Goal: Information Seeking & Learning: Learn about a topic

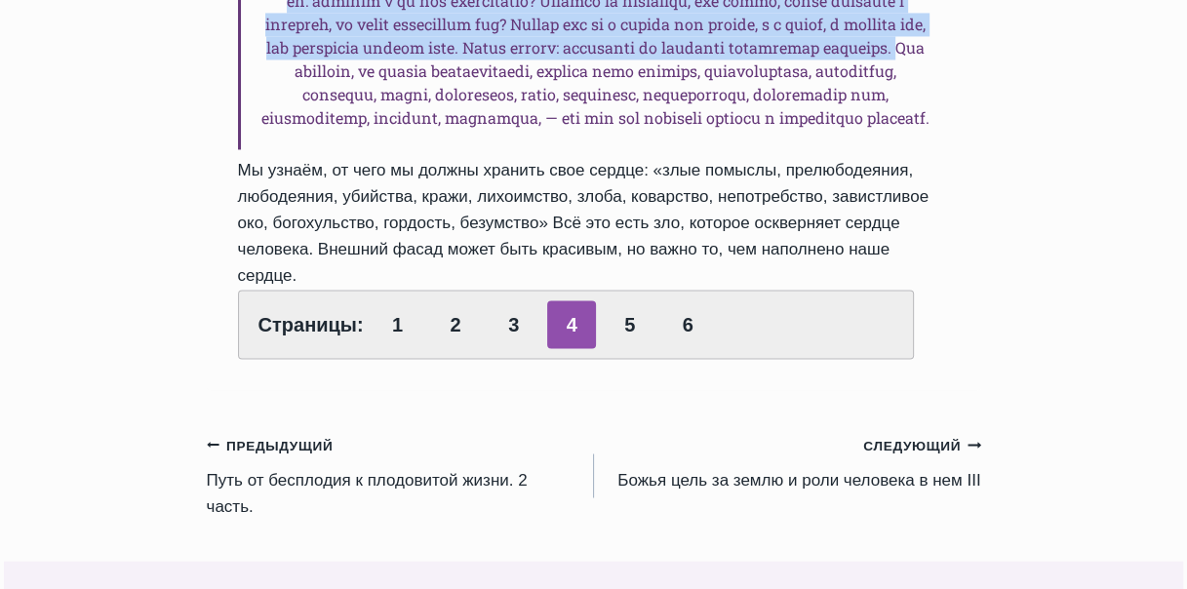
scroll to position [2533, 0]
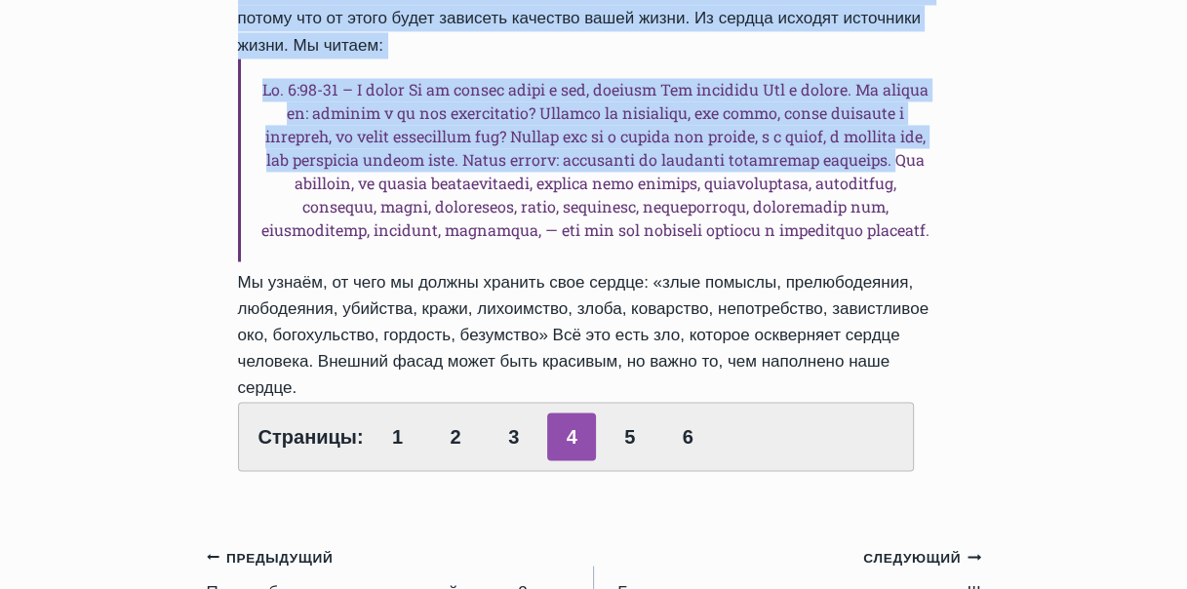
drag, startPoint x: 243, startPoint y: 307, endPoint x: 895, endPoint y: 321, distance: 651.9
copy div "Главные цели от Бога для человека Автор Rolands Z 2016-Октябрь-23 2017-Февраль-…"
click at [631, 413] on link "5" at bounding box center [630, 437] width 49 height 48
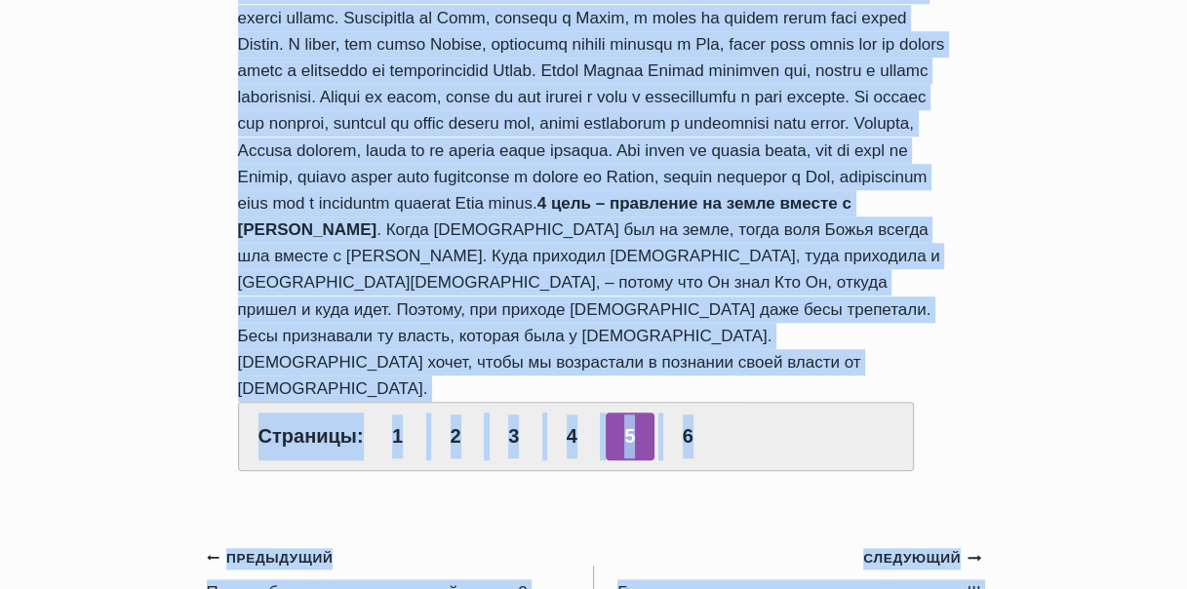
scroll to position [1329, 0]
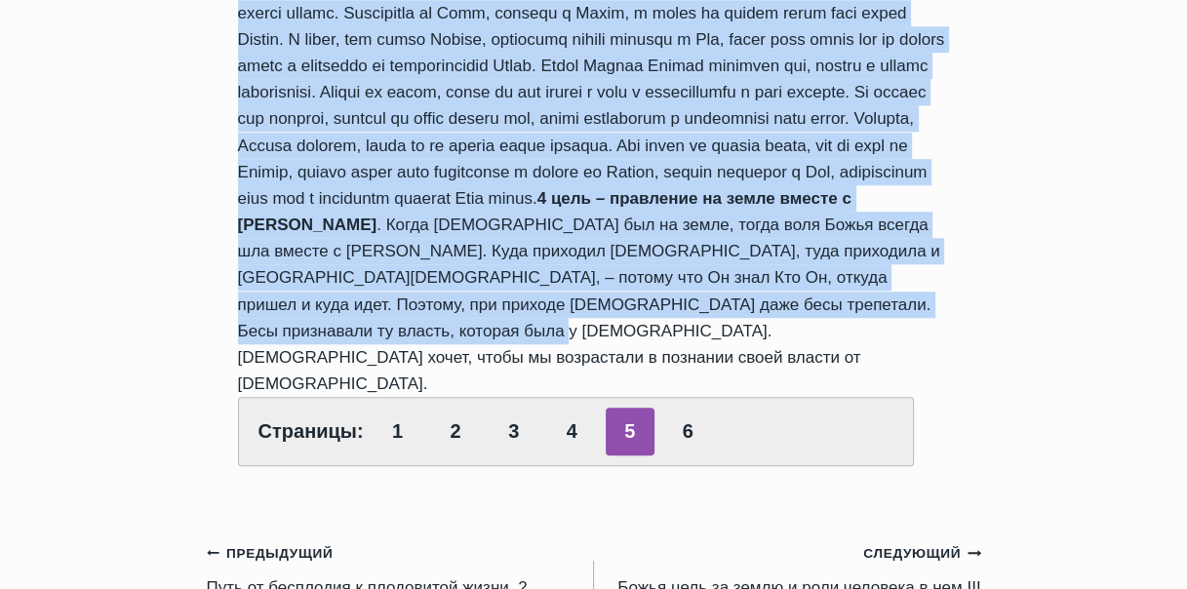
drag, startPoint x: 243, startPoint y: 306, endPoint x: 671, endPoint y: 169, distance: 449.9
copy div "Главные цели от Бога для человека Автор Rolands Z 2016-Октябрь-23 2017-Февраль-…"
click at [695, 408] on link "6" at bounding box center [687, 432] width 49 height 48
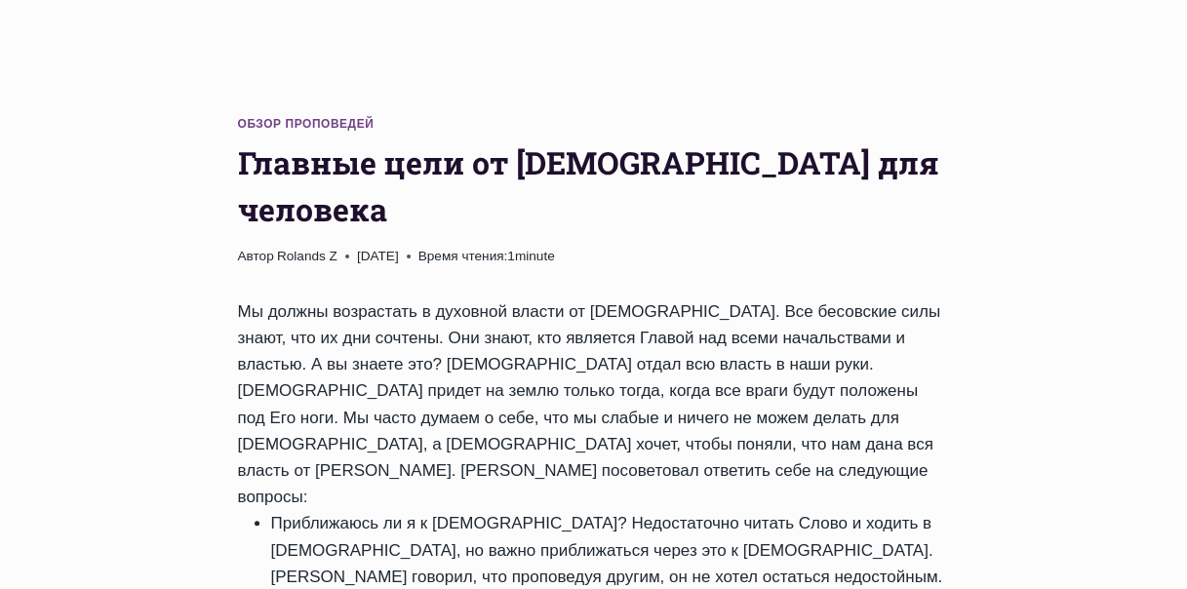
scroll to position [195, 0]
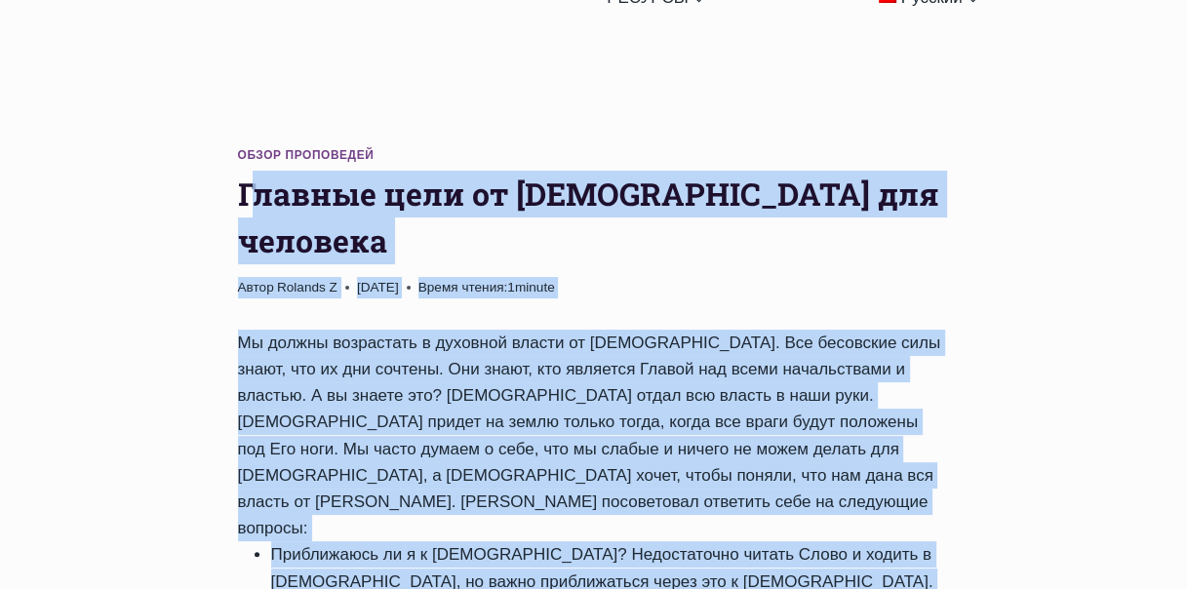
drag, startPoint x: 250, startPoint y: 109, endPoint x: 828, endPoint y: 246, distance: 594.5
click at [742, 277] on div "Автор [PERSON_NAME] Z [DATE] [DATE] Время чтения: 1 minute" at bounding box center [594, 287] width 712 height 21
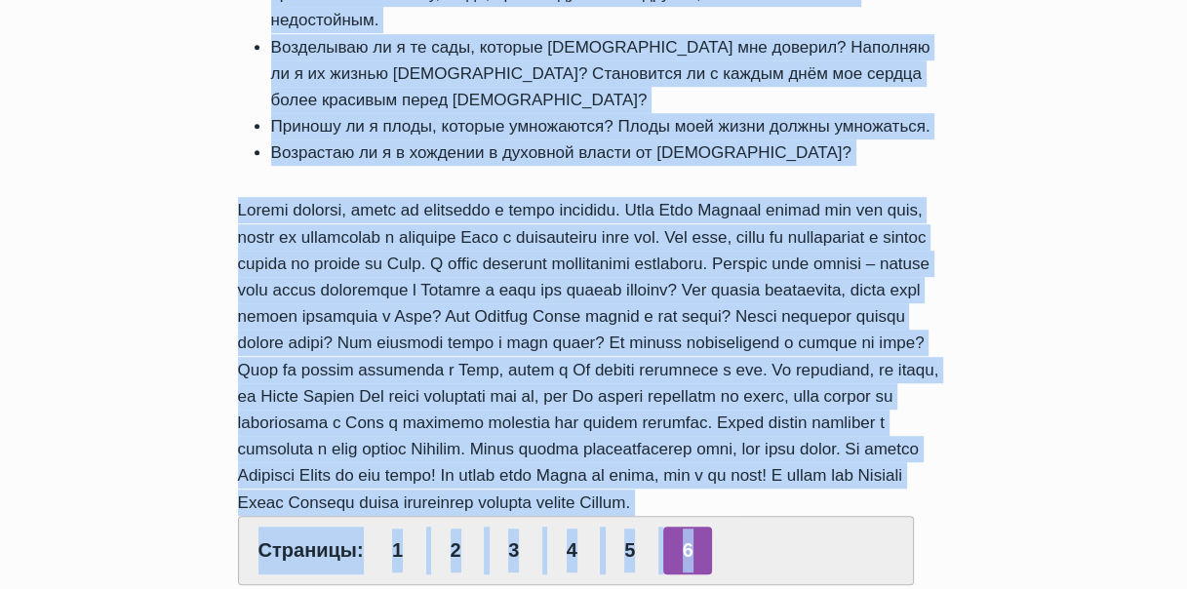
scroll to position [909, 0]
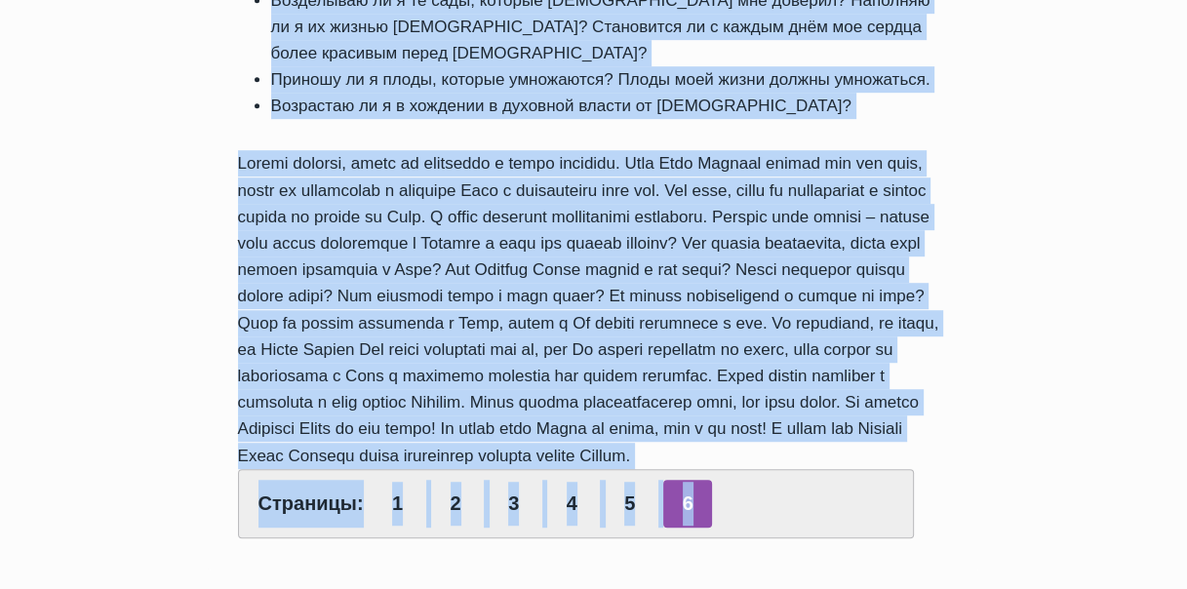
drag, startPoint x: 237, startPoint y: 112, endPoint x: 863, endPoint y: 254, distance: 641.2
copy div "Главные цели от Бога для человека Автор Rolands Z 2016-Октябрь-23 2017-Февраль-…"
click at [511, 480] on link "3" at bounding box center [514, 504] width 49 height 48
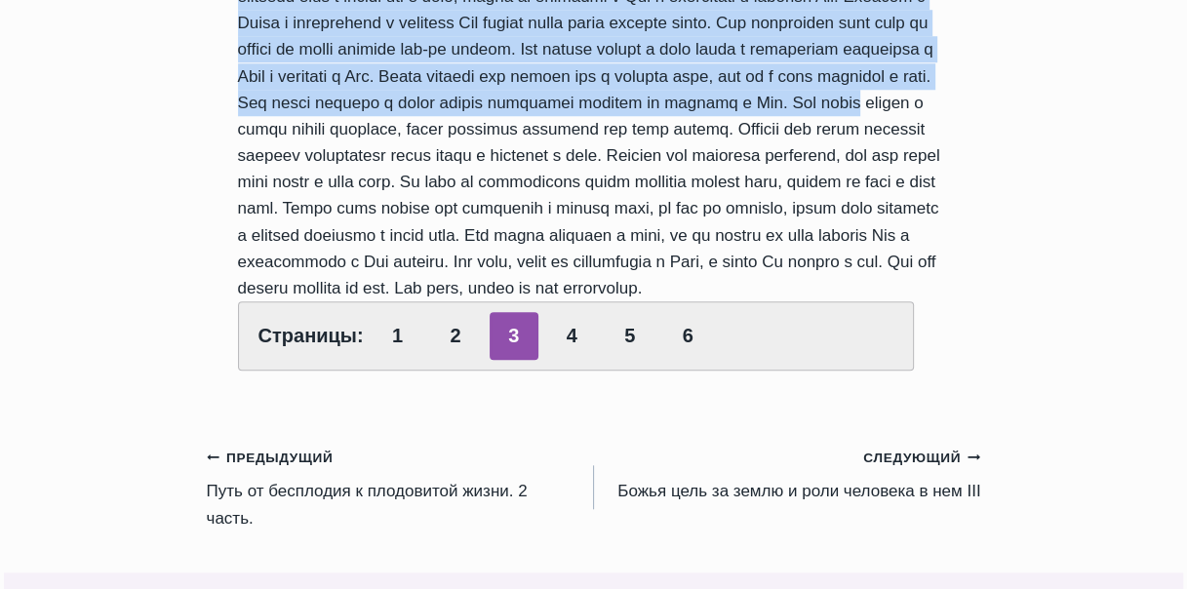
scroll to position [1354, 0]
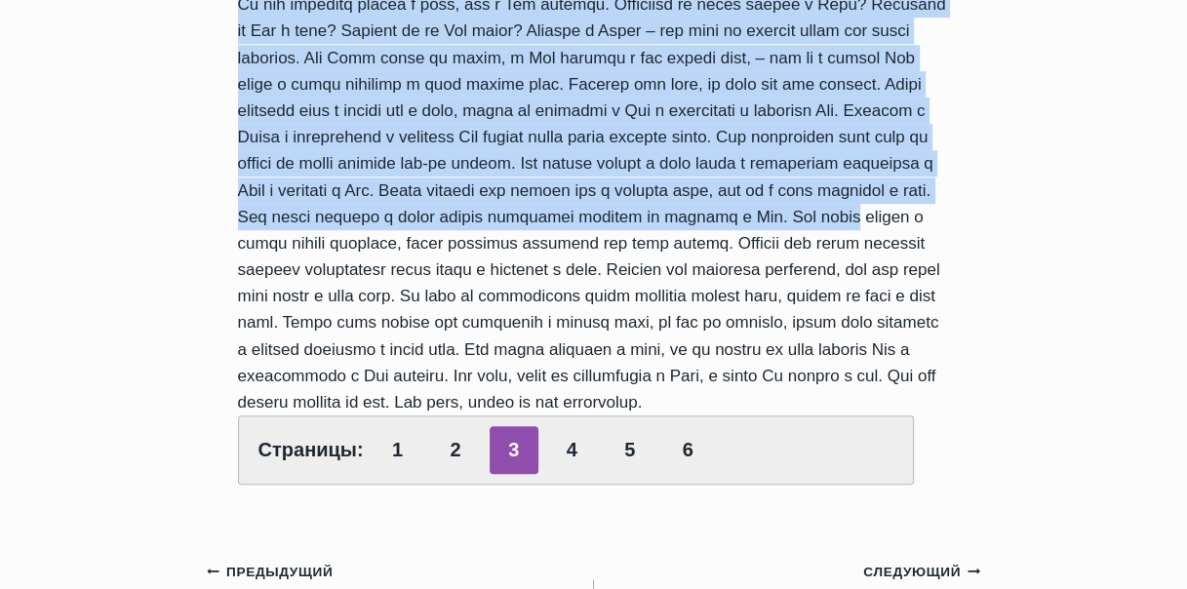
drag, startPoint x: 241, startPoint y: 306, endPoint x: 823, endPoint y: 328, distance: 581.9
copy div "Главные цели от Бога для человека Автор Rolands Z 2016-Октябрь-23 2017-Февраль-…"
click at [445, 426] on link "2" at bounding box center [455, 450] width 49 height 48
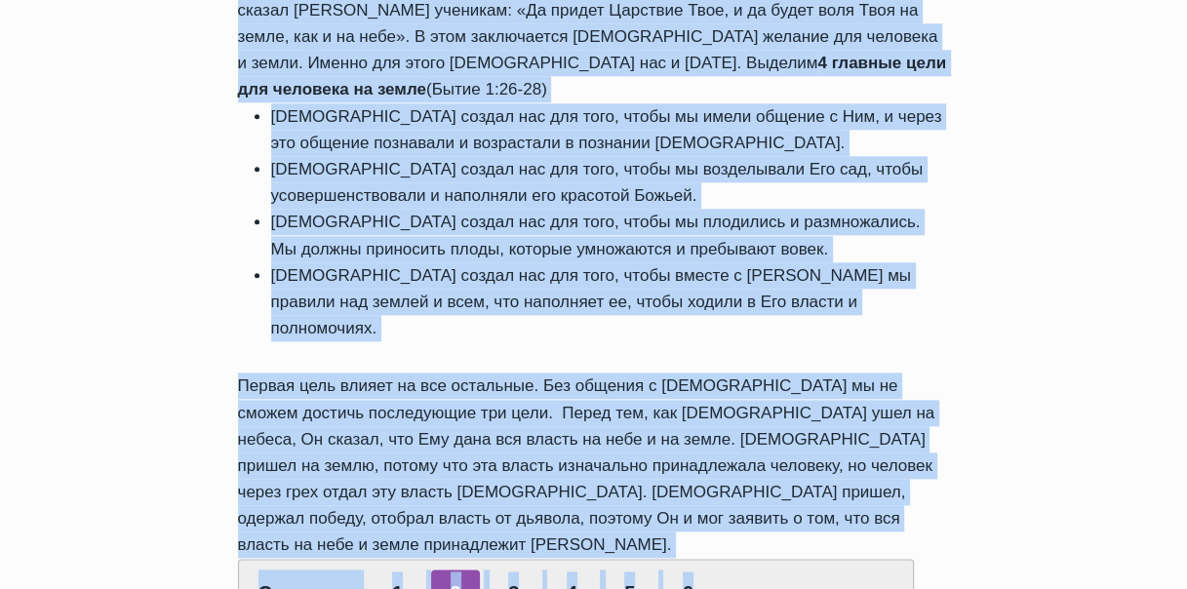
scroll to position [1823, 0]
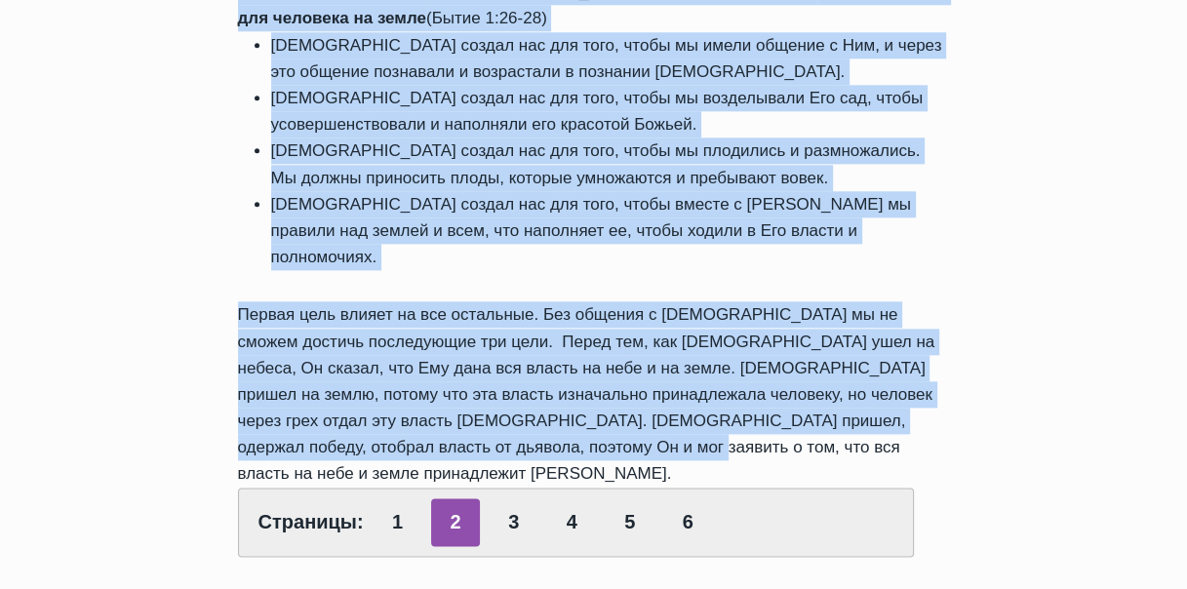
drag, startPoint x: 245, startPoint y: 310, endPoint x: 720, endPoint y: 158, distance: 498.9
copy div "loremi dolo si Amet con adipisci Elits Doeiusm T 7418-Incidid-55 4885-Utlabor-5…"
click at [393, 499] on link "1" at bounding box center [398, 523] width 49 height 48
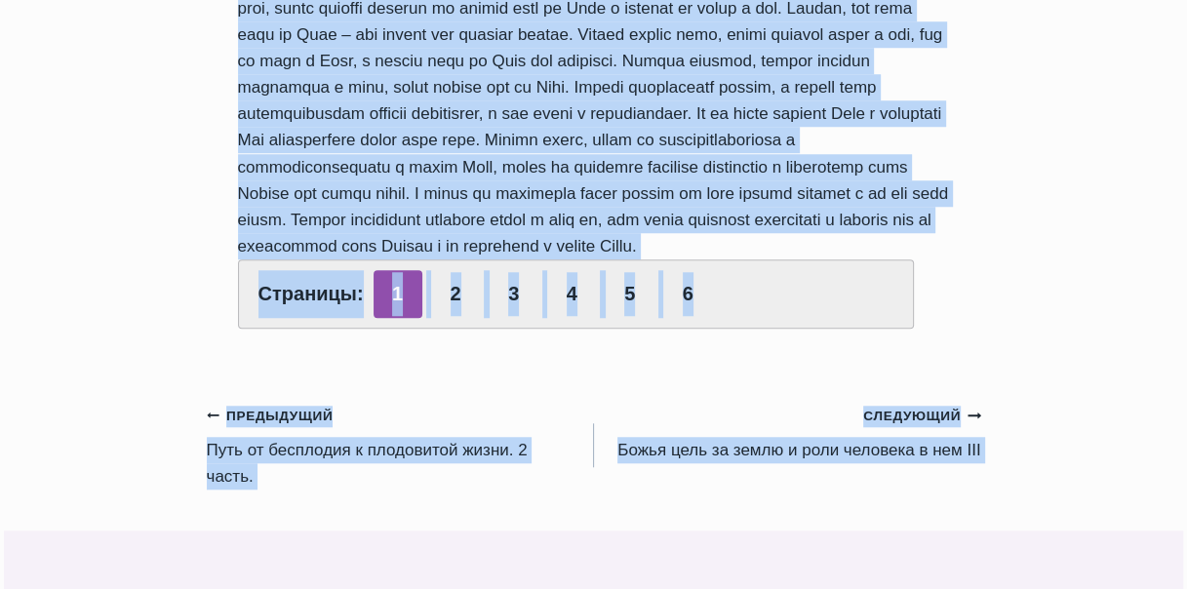
scroll to position [1349, 0]
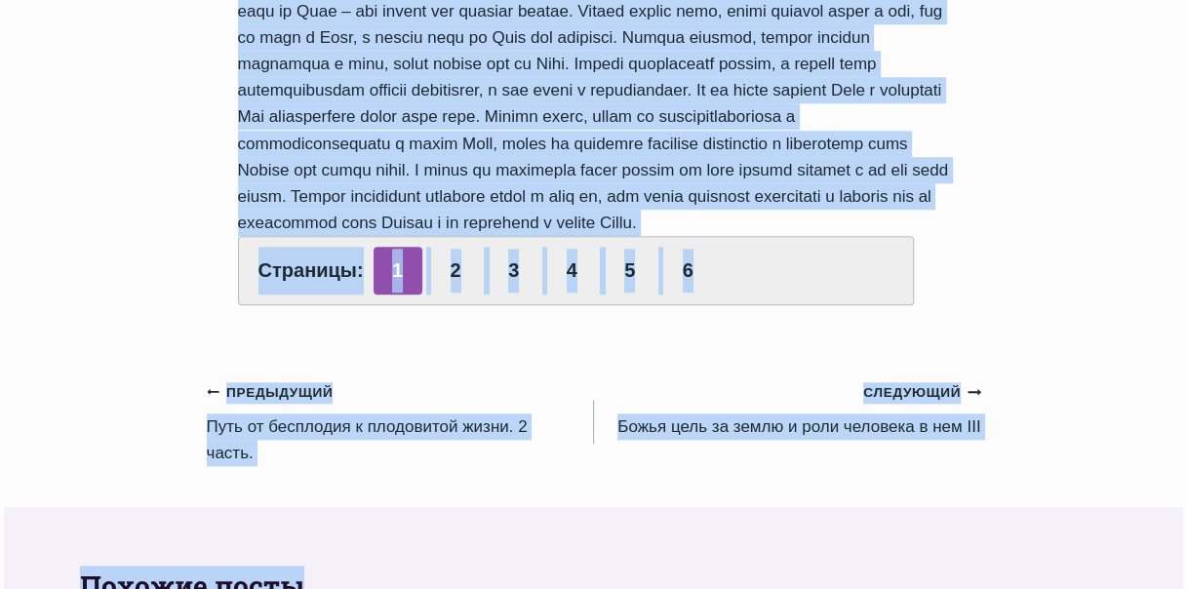
drag, startPoint x: 241, startPoint y: 310, endPoint x: 823, endPoint y: 228, distance: 588.2
copy div "Главные цели от Бога для человека Автор Rolands Z 2016-Октябрь-23 2017-Февраль-…"
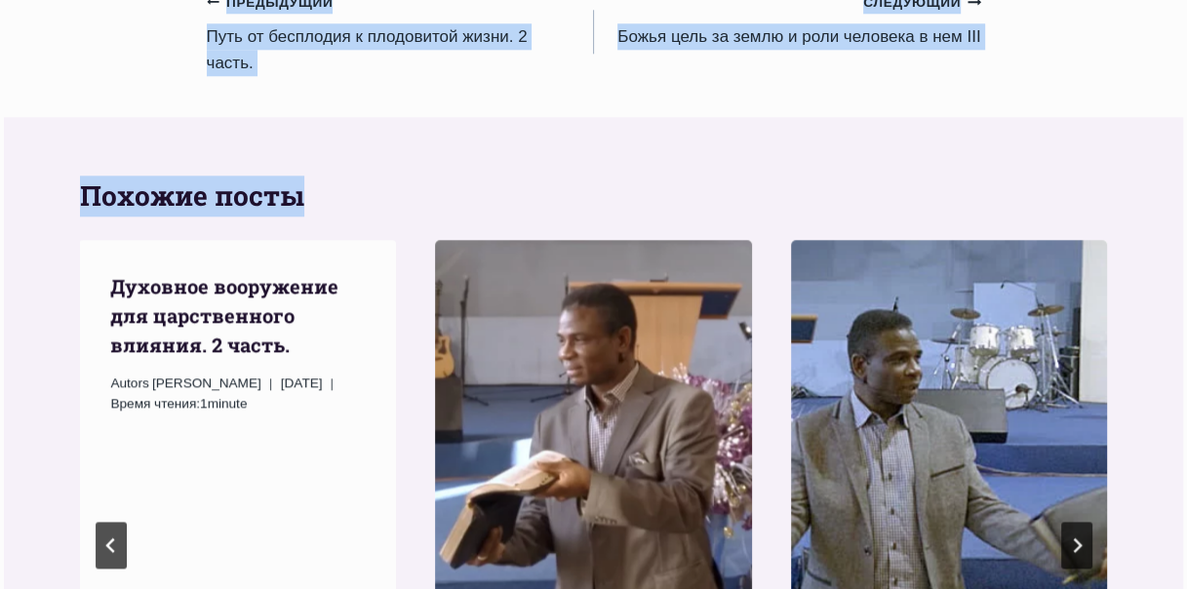
scroll to position [959, 0]
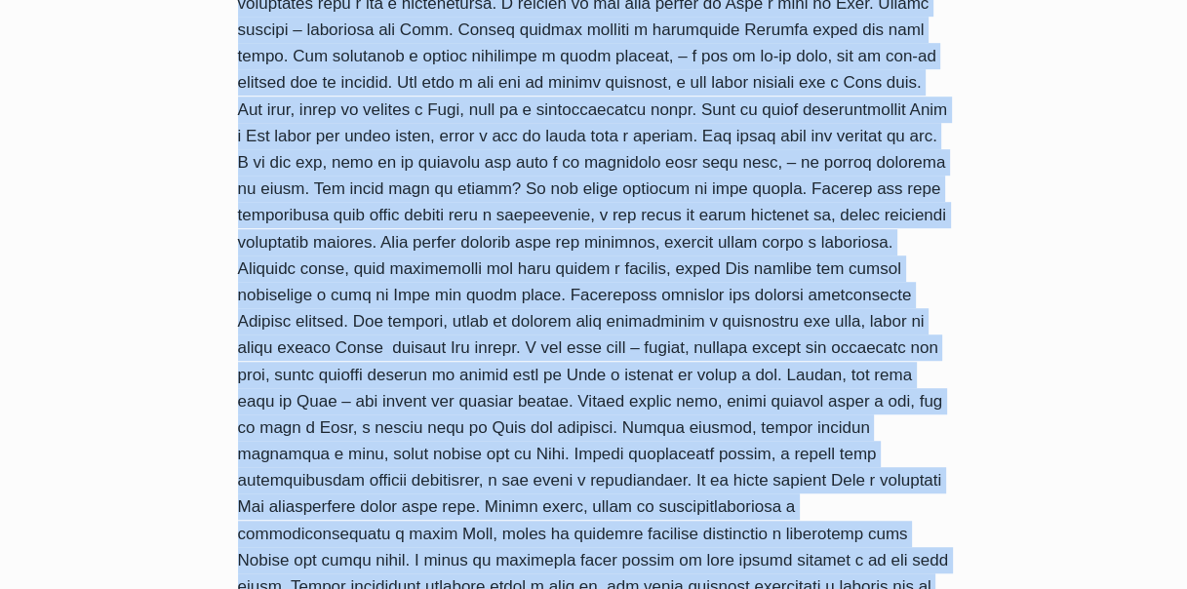
click at [261, 100] on div "Страницы: 1 2 3 4 5 6" at bounding box center [594, 131] width 712 height 1131
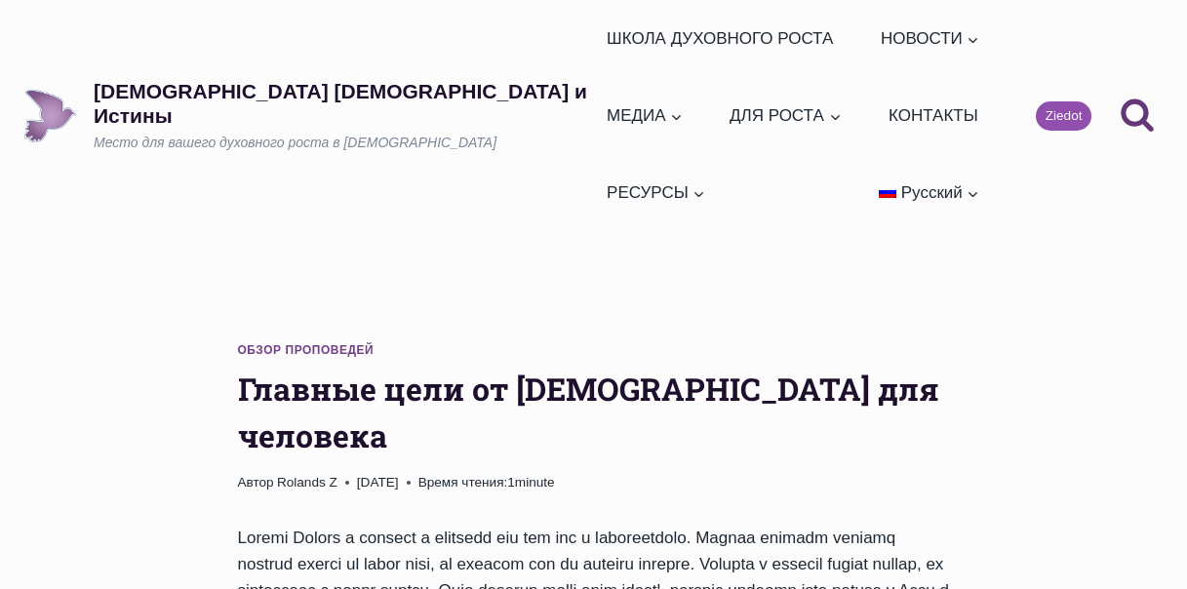
scroll to position [1821, 0]
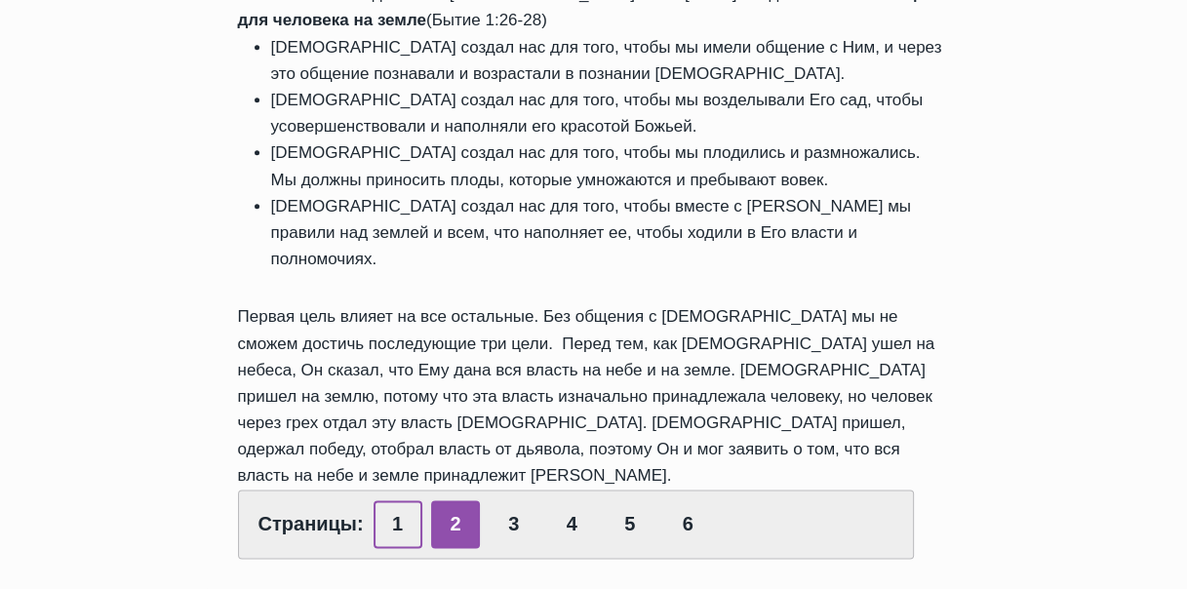
click at [401, 501] on link "1" at bounding box center [398, 525] width 49 height 48
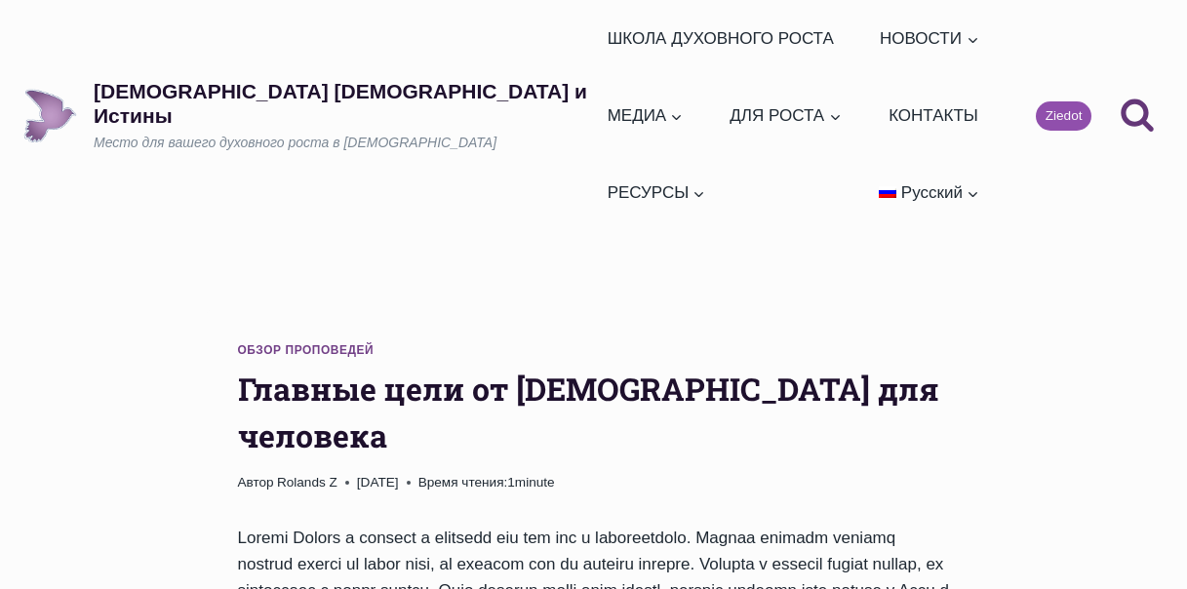
scroll to position [1821, 0]
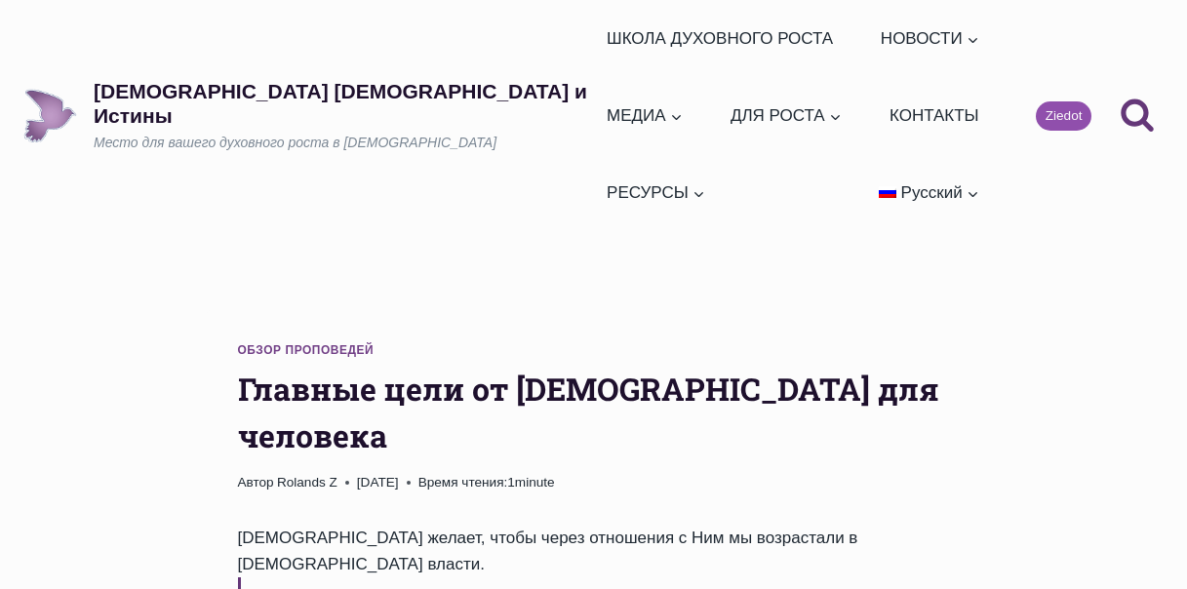
scroll to position [714, 0]
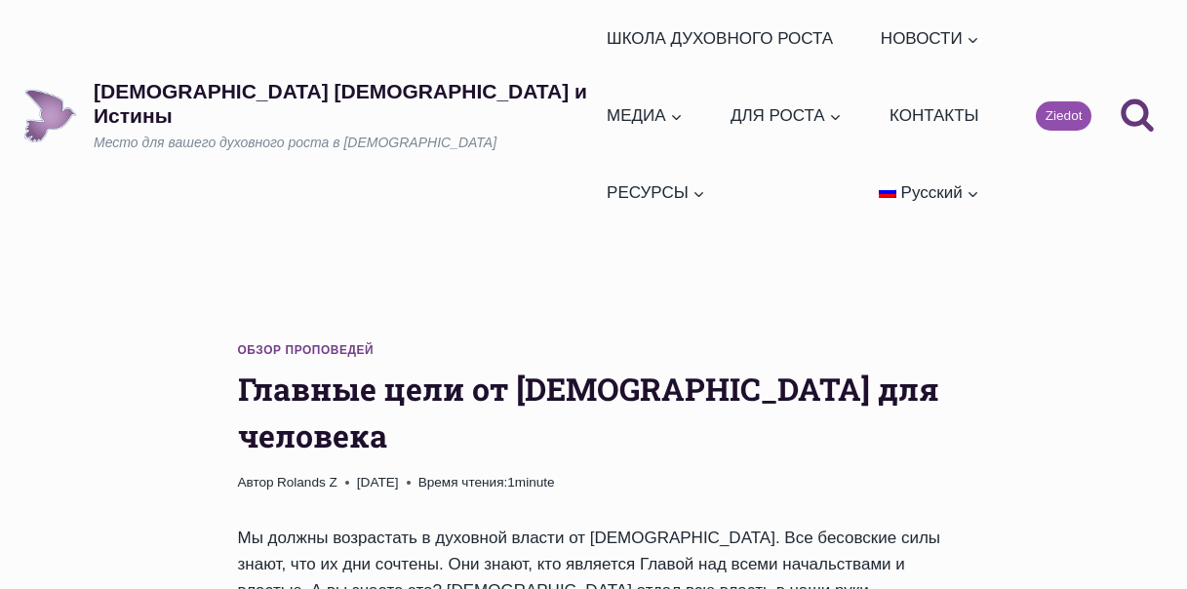
scroll to position [478, 0]
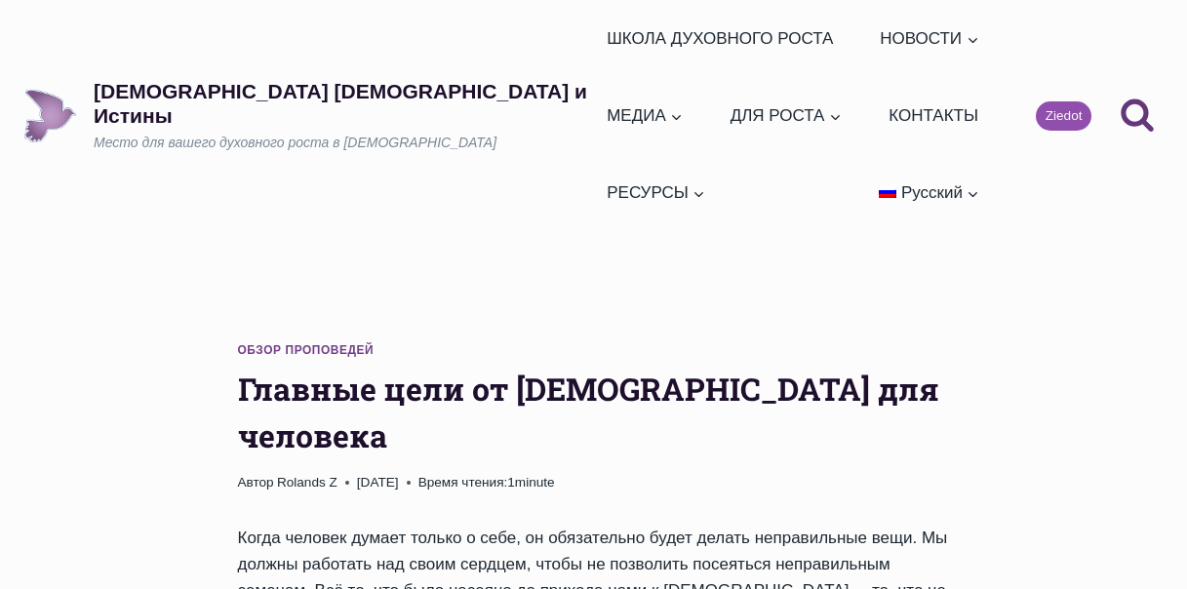
scroll to position [788, 0]
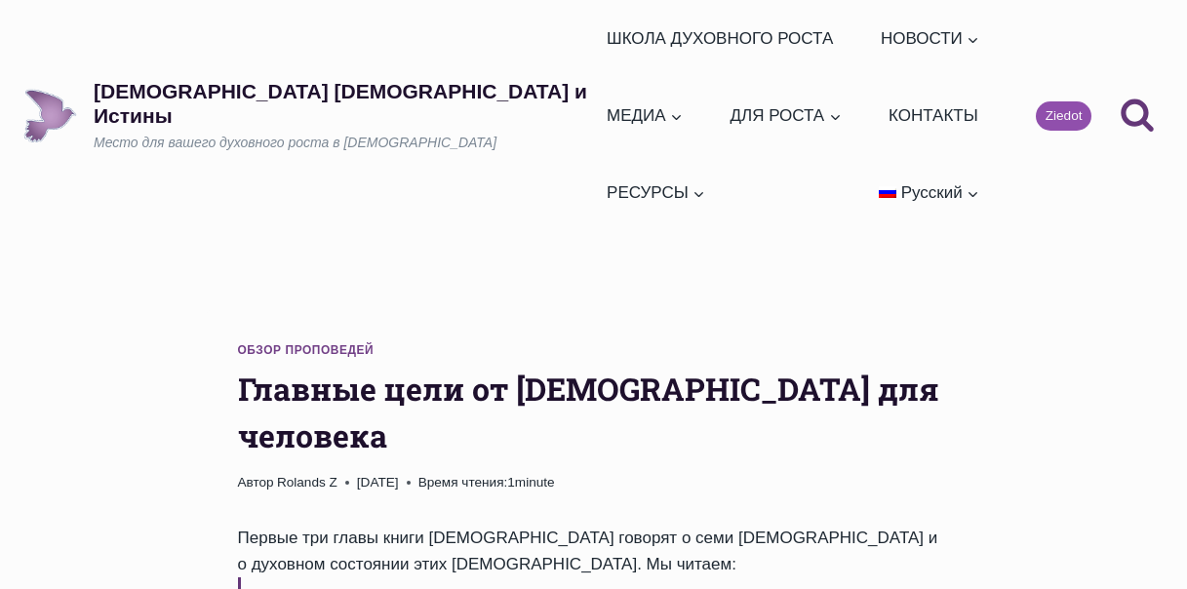
scroll to position [573, 0]
